Goal: Information Seeking & Learning: Learn about a topic

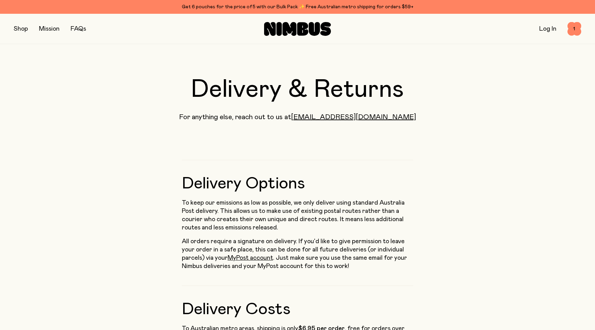
click at [22, 30] on button "button" at bounding box center [21, 29] width 14 height 10
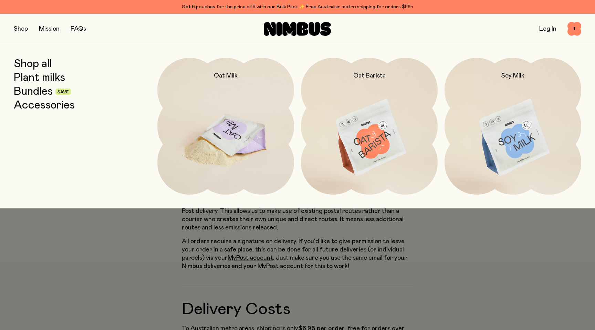
click at [224, 117] on img at bounding box center [225, 138] width 137 height 161
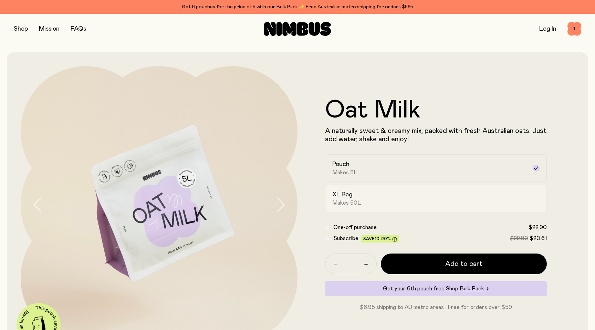
click at [348, 197] on h2 "XL Bag" at bounding box center [343, 195] width 20 height 8
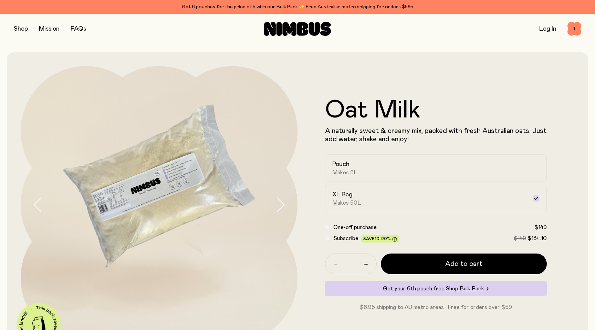
click at [285, 206] on icon "button" at bounding box center [281, 204] width 10 height 14
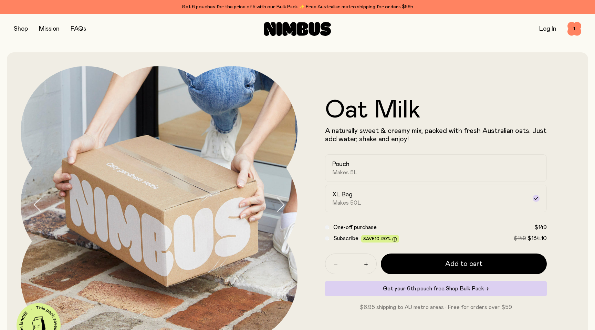
click at [285, 206] on icon "button" at bounding box center [281, 204] width 10 height 14
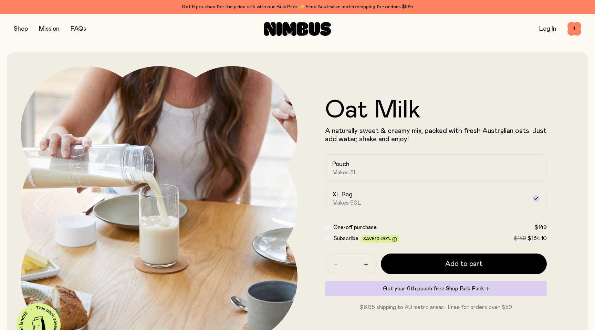
click at [285, 206] on icon "button" at bounding box center [281, 204] width 10 height 14
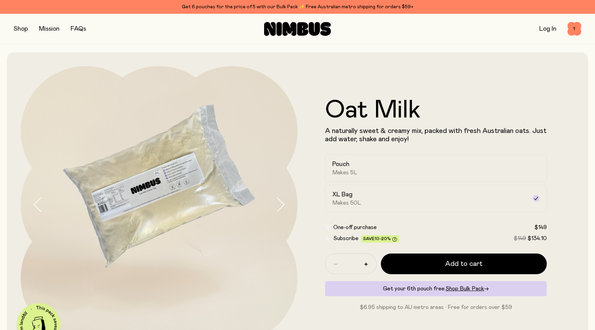
click at [285, 206] on icon "button" at bounding box center [281, 204] width 10 height 14
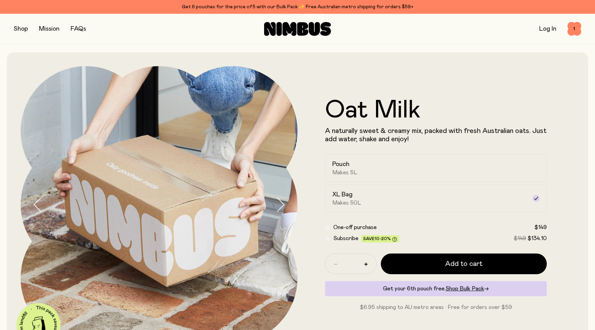
click at [285, 206] on icon "button" at bounding box center [281, 204] width 10 height 14
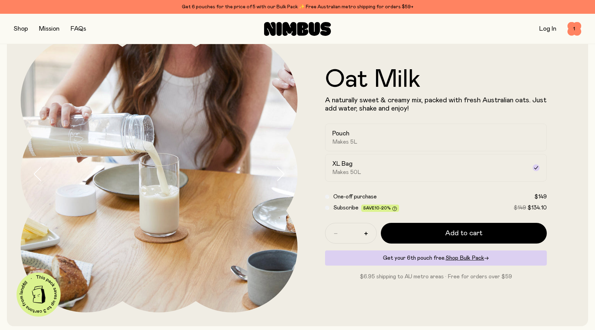
scroll to position [31, 0]
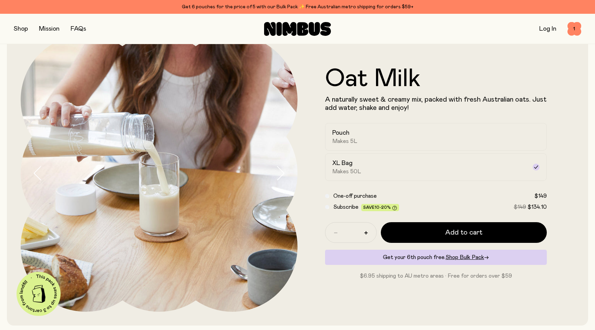
click at [281, 174] on icon "button" at bounding box center [281, 173] width 10 height 14
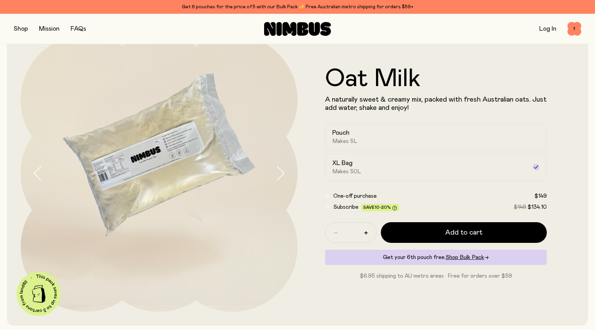
click at [164, 155] on img at bounding box center [159, 173] width 277 height 277
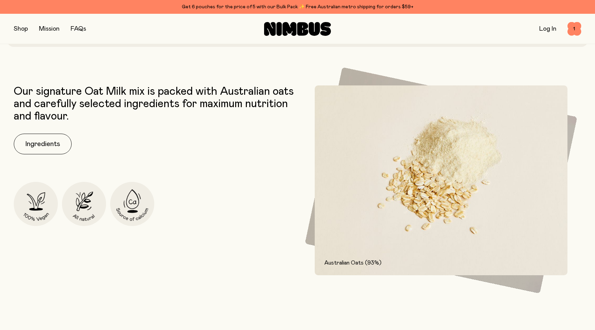
scroll to position [128, 0]
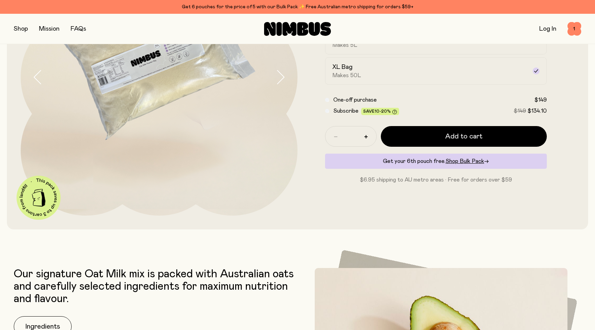
click at [79, 30] on link "FAQs" at bounding box center [79, 29] width 16 height 6
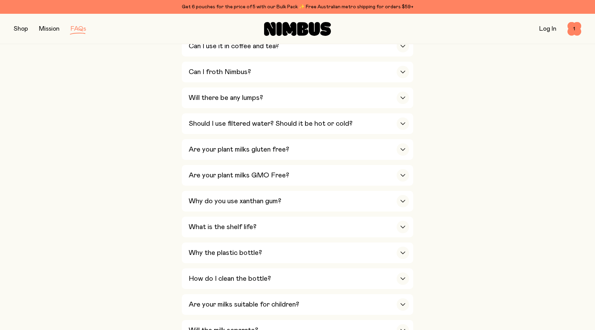
scroll to position [336, 0]
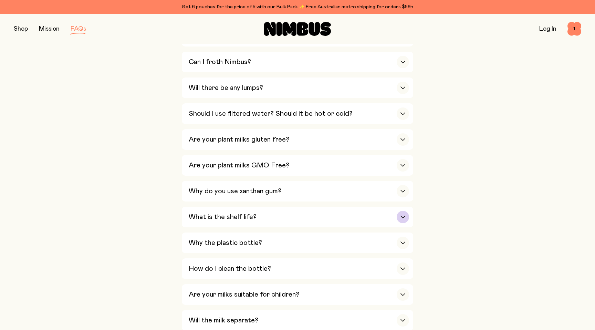
click at [254, 218] on h3 "What is the shelf life?" at bounding box center [223, 217] width 68 height 8
